Goal: Check status: Check status

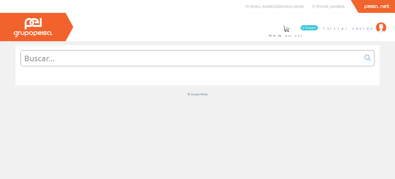
click at [381, 27] on img at bounding box center [381, 27] width 10 height 10
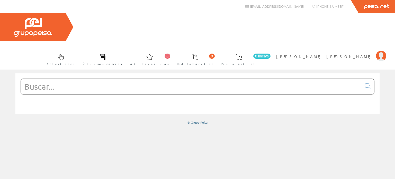
click at [38, 79] on input "text" at bounding box center [191, 86] width 341 height 15
drag, startPoint x: 9, startPoint y: 120, endPoint x: 26, endPoint y: 101, distance: 25.7
click at [9, 120] on div at bounding box center [197, 123] width 395 height 109
click at [35, 79] on input "text" at bounding box center [191, 86] width 341 height 15
paste input "FOTO1531"
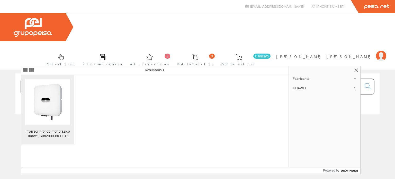
type input "FOTO1531"
click at [58, 117] on img at bounding box center [48, 102] width 44 height 46
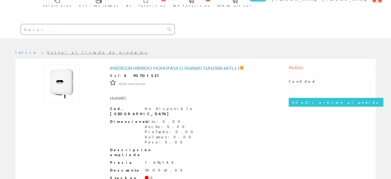
scroll to position [60, 0]
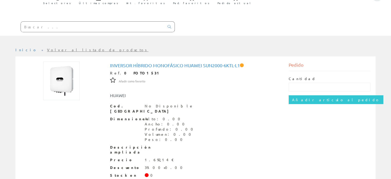
click at [36, 61] on div at bounding box center [62, 80] width 82 height 39
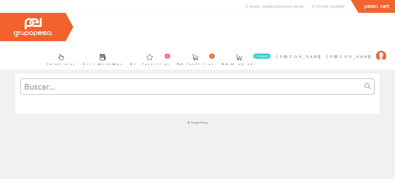
click at [39, 79] on input "text" at bounding box center [191, 86] width 341 height 15
paste input "FOTO1282"
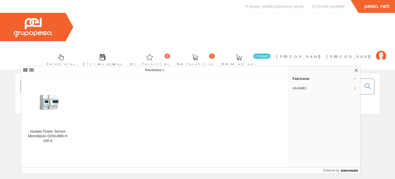
type input "FOTO1282"
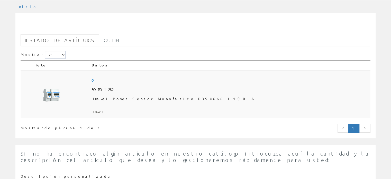
scroll to position [51, 0]
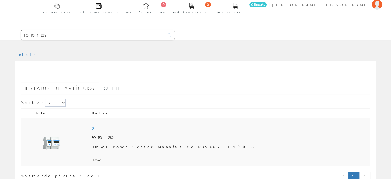
click at [53, 123] on img at bounding box center [49, 142] width 29 height 39
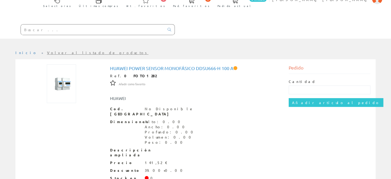
scroll to position [60, 0]
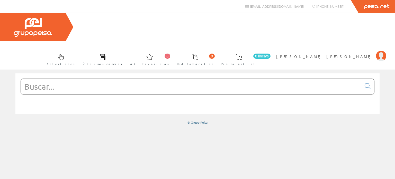
click at [30, 79] on input "text" at bounding box center [191, 86] width 341 height 15
paste input "FOTO1862"
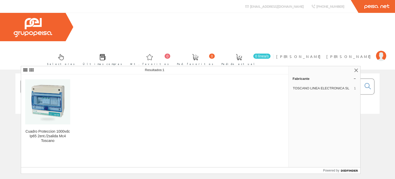
type input "FOTO1862"
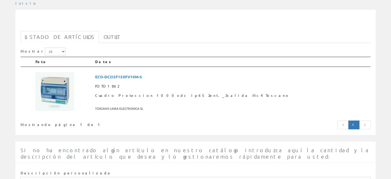
scroll to position [103, 0]
click at [67, 72] on img at bounding box center [54, 91] width 39 height 39
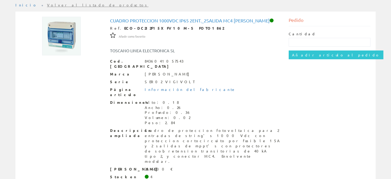
scroll to position [77, 0]
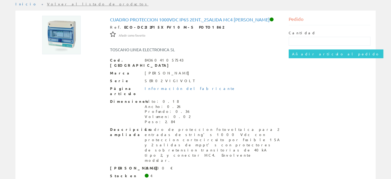
click at [63, 60] on div "Cuadro Proteccion 1000vdc Ip65 2ent._2salida Mc4 Toscano Ref. ECO-DC2I2F15XFV10…" at bounding box center [196, 112] width 358 height 193
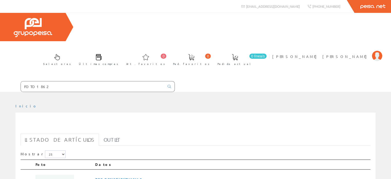
scroll to position [103, 0]
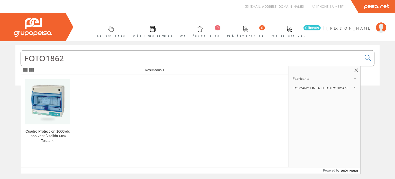
drag, startPoint x: 64, startPoint y: 57, endPoint x: 46, endPoint y: 58, distance: 18.3
click at [46, 58] on input "FOTO1862" at bounding box center [191, 57] width 341 height 15
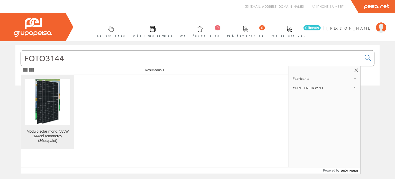
type input "FOTO3144"
click at [51, 96] on img at bounding box center [47, 102] width 25 height 46
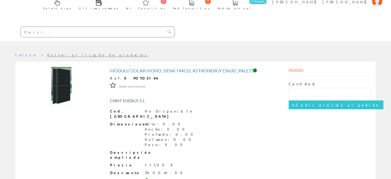
scroll to position [60, 0]
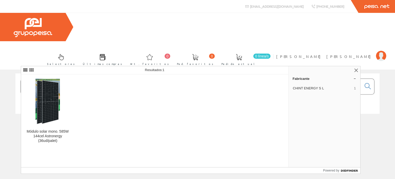
click at [49, 79] on input "FOTO3144" at bounding box center [191, 86] width 341 height 15
drag, startPoint x: 68, startPoint y: 59, endPoint x: 51, endPoint y: 59, distance: 17.0
click at [51, 79] on input "FOTO3144" at bounding box center [191, 86] width 341 height 15
click at [77, 79] on input "FOTO3144" at bounding box center [191, 86] width 341 height 15
drag, startPoint x: 67, startPoint y: 57, endPoint x: 50, endPoint y: 59, distance: 16.3
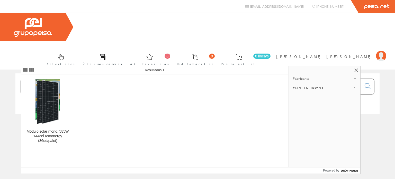
click at [50, 79] on input "FOTO3144" at bounding box center [191, 86] width 341 height 15
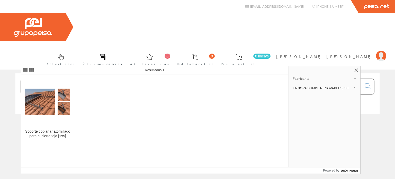
type input "FOTO3064"
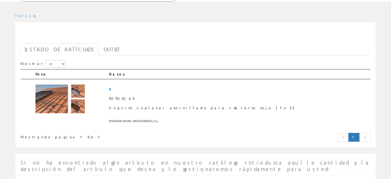
scroll to position [103, 0]
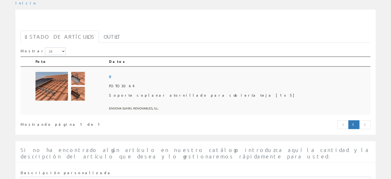
click at [72, 72] on img at bounding box center [59, 86] width 49 height 29
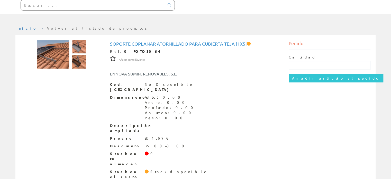
scroll to position [60, 0]
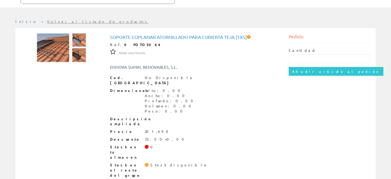
click at [48, 16] on div "Inicio Volver al listado de productos Soporte coplanar atornillado para cubiert…" at bounding box center [195, 104] width 391 height 179
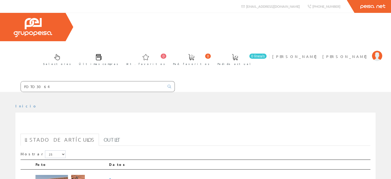
scroll to position [103, 0]
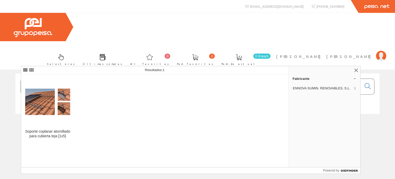
drag, startPoint x: 65, startPoint y: 58, endPoint x: 60, endPoint y: 59, distance: 5.2
click at [60, 79] on input "FOTO3064" at bounding box center [191, 86] width 341 height 15
type input "FOTO3062"
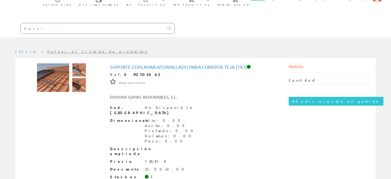
scroll to position [60, 0]
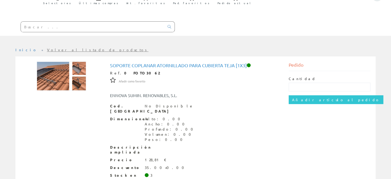
click at [29, 61] on div at bounding box center [62, 75] width 82 height 29
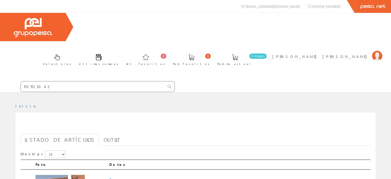
drag, startPoint x: 43, startPoint y: 59, endPoint x: 39, endPoint y: 59, distance: 4.1
click at [39, 81] on input "FOTO3062" at bounding box center [93, 86] width 144 height 10
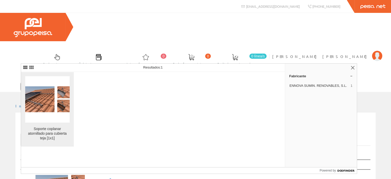
type input "FOTO3060"
click at [45, 105] on img at bounding box center [47, 99] width 44 height 26
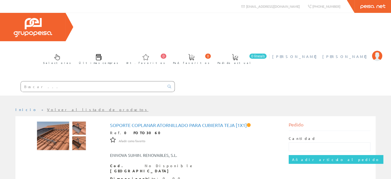
click at [378, 51] on img at bounding box center [377, 56] width 10 height 10
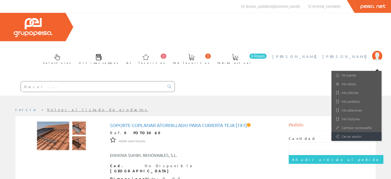
click at [353, 132] on link "Cerrar sesión" at bounding box center [356, 136] width 50 height 9
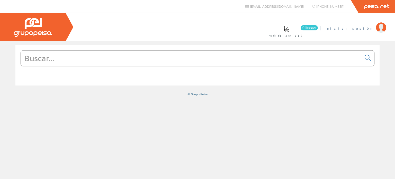
click at [382, 27] on img at bounding box center [381, 27] width 10 height 10
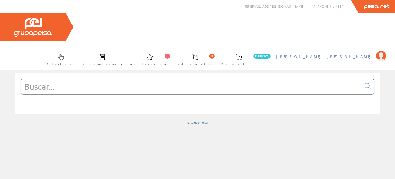
click at [381, 51] on img at bounding box center [381, 56] width 10 height 10
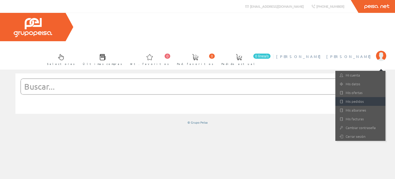
click at [361, 97] on link "Mis pedidos" at bounding box center [360, 101] width 50 height 9
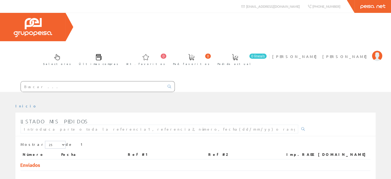
scroll to position [15, 0]
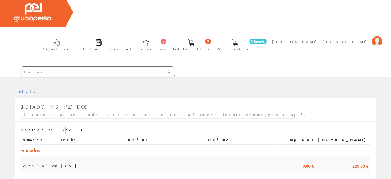
click at [61, 161] on span "[DATE]" at bounding box center [70, 165] width 18 height 9
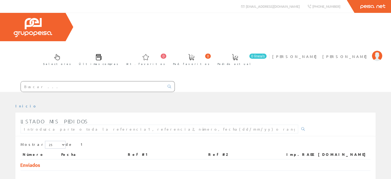
scroll to position [15, 0]
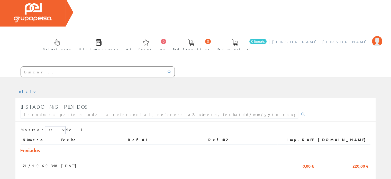
click at [375, 36] on img at bounding box center [377, 41] width 10 height 10
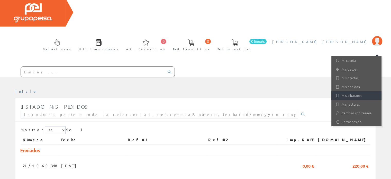
click at [357, 91] on link "Mis albaranes" at bounding box center [356, 95] width 50 height 9
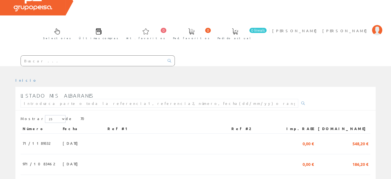
scroll to position [51, 0]
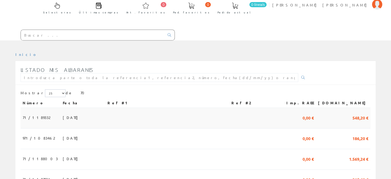
click at [63, 113] on span "03/10/2025" at bounding box center [72, 117] width 18 height 9
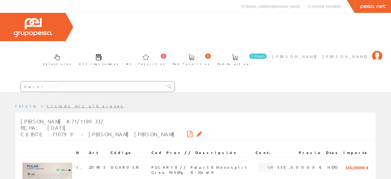
click at [375, 51] on img at bounding box center [377, 56] width 10 height 10
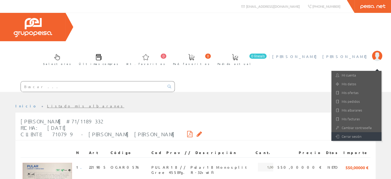
click at [360, 132] on link "Cerrar sesión" at bounding box center [356, 136] width 50 height 9
